Goal: Information Seeking & Learning: Learn about a topic

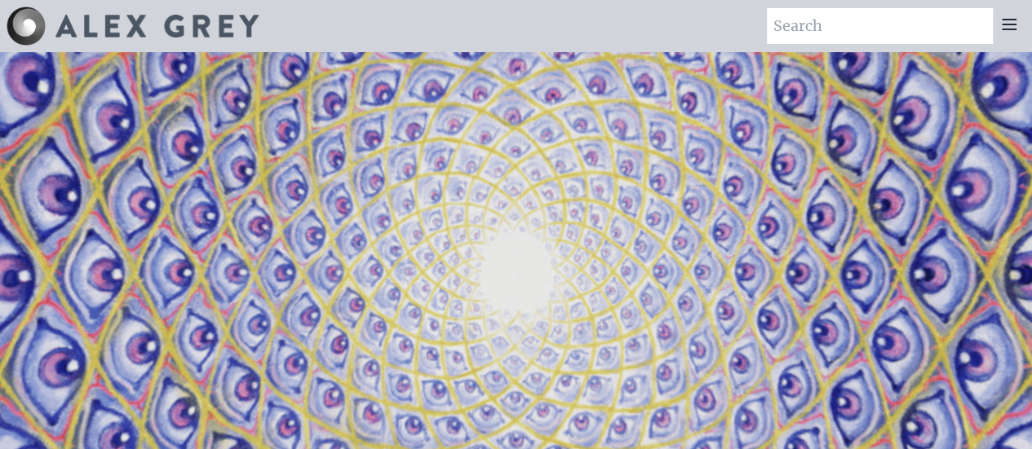
click at [1014, 25] on icon at bounding box center [1009, 25] width 13 height 10
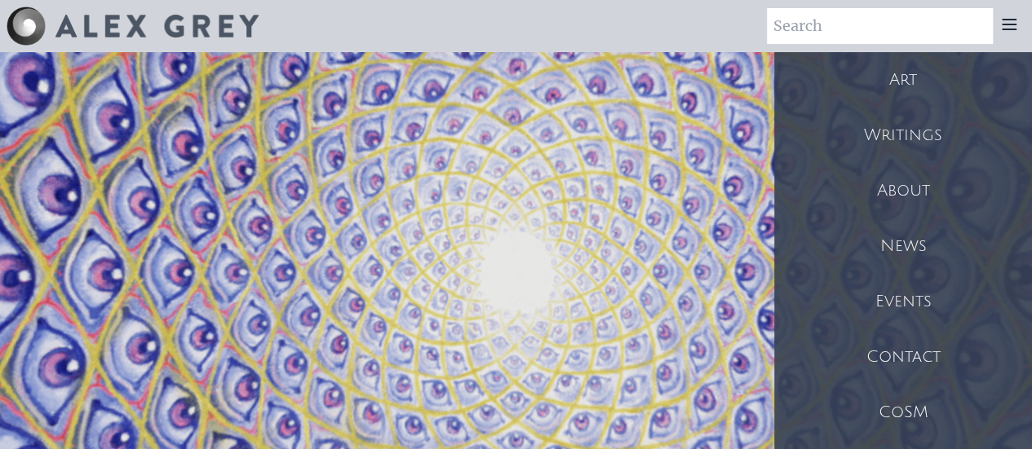
click at [946, 81] on div "Art" at bounding box center [903, 79] width 258 height 55
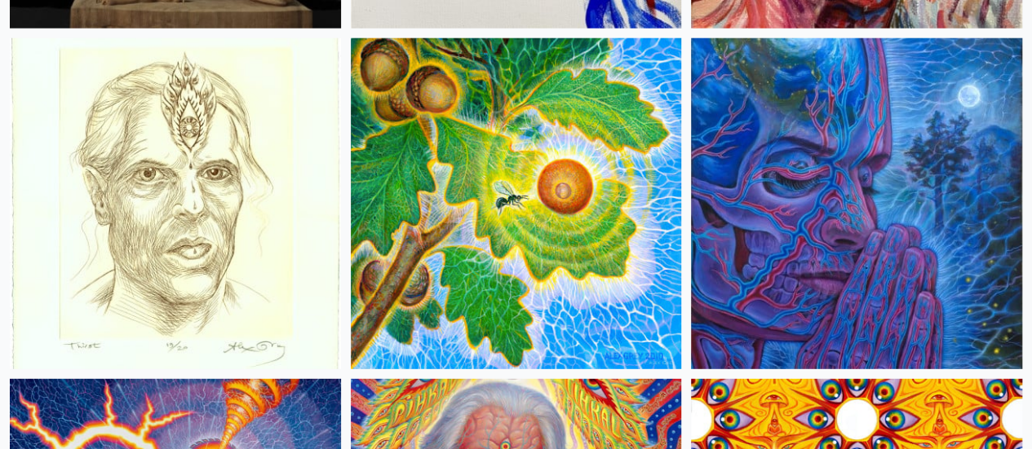
scroll to position [8565, 0]
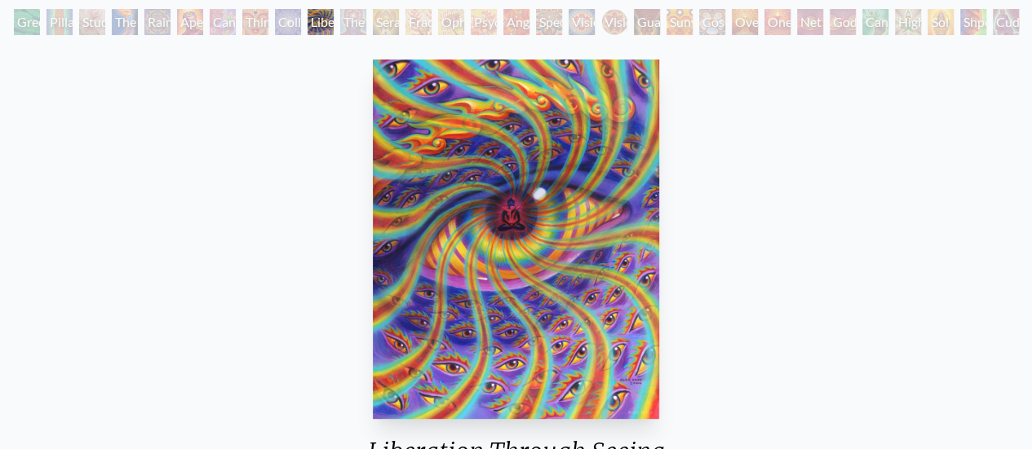
scroll to position [82, 0]
